Goal: Task Accomplishment & Management: Manage account settings

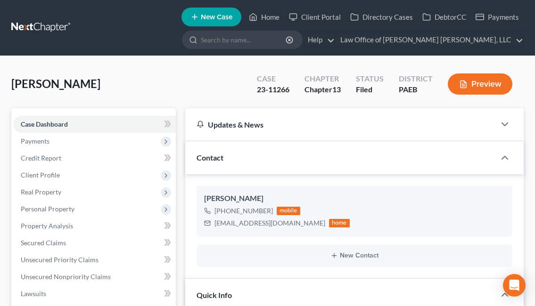
select select "10"
select select "1"
select select "0"
click at [262, 18] on link "Home" at bounding box center [264, 16] width 40 height 17
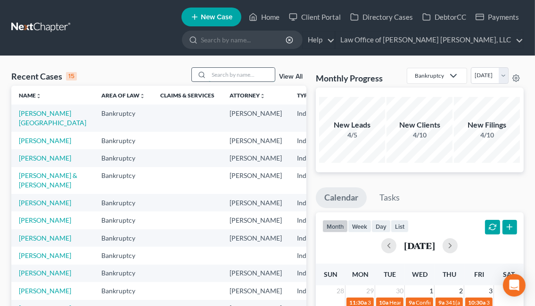
click at [213, 75] on input "search" at bounding box center [242, 75] width 66 height 14
type input "e"
type input "[PERSON_NAME]"
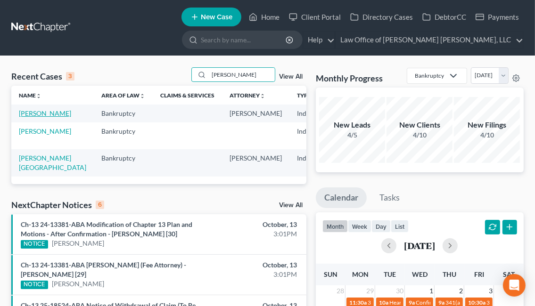
click at [24, 117] on link "[PERSON_NAME]" at bounding box center [45, 113] width 52 height 8
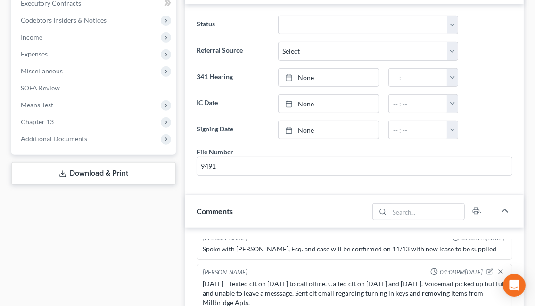
scroll to position [5126, 0]
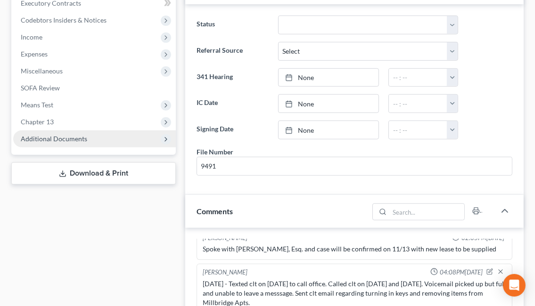
click at [95, 140] on span "Additional Documents" at bounding box center [94, 139] width 163 height 17
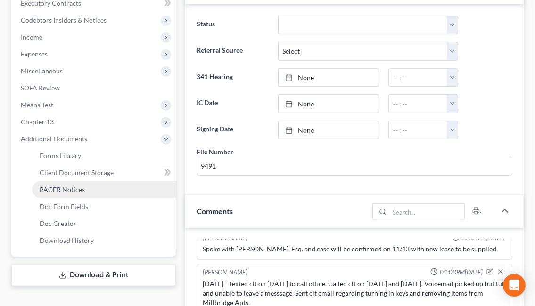
click at [85, 190] on link "PACER Notices" at bounding box center [104, 189] width 144 height 17
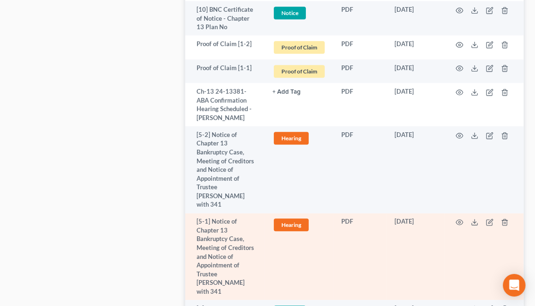
scroll to position [1731, 0]
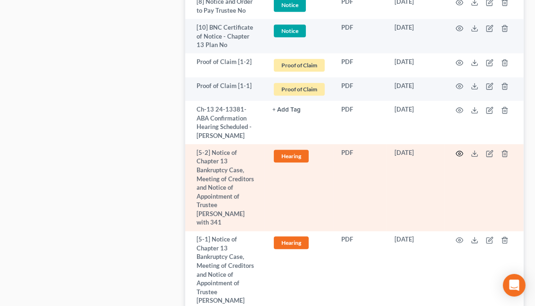
click at [459, 150] on icon "button" at bounding box center [460, 154] width 8 height 8
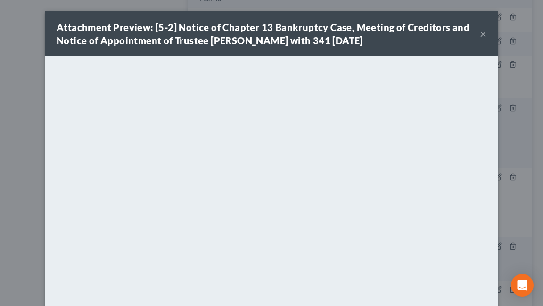
click at [480, 31] on button "×" at bounding box center [483, 33] width 7 height 11
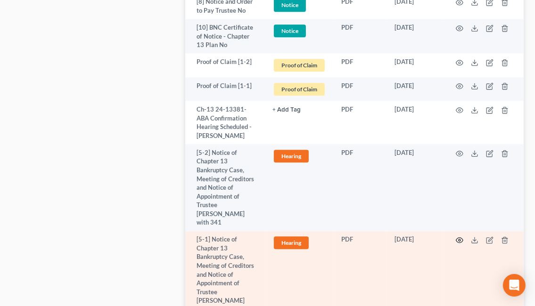
click at [460, 239] on circle "button" at bounding box center [460, 240] width 2 height 2
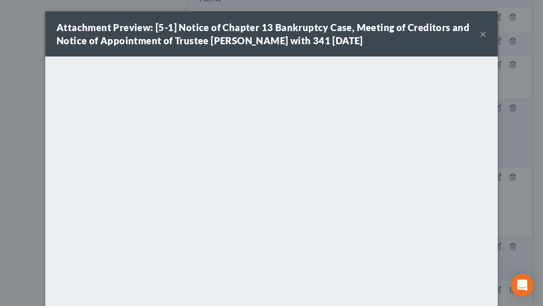
click at [480, 35] on button "×" at bounding box center [483, 33] width 7 height 11
